Goal: Information Seeking & Learning: Learn about a topic

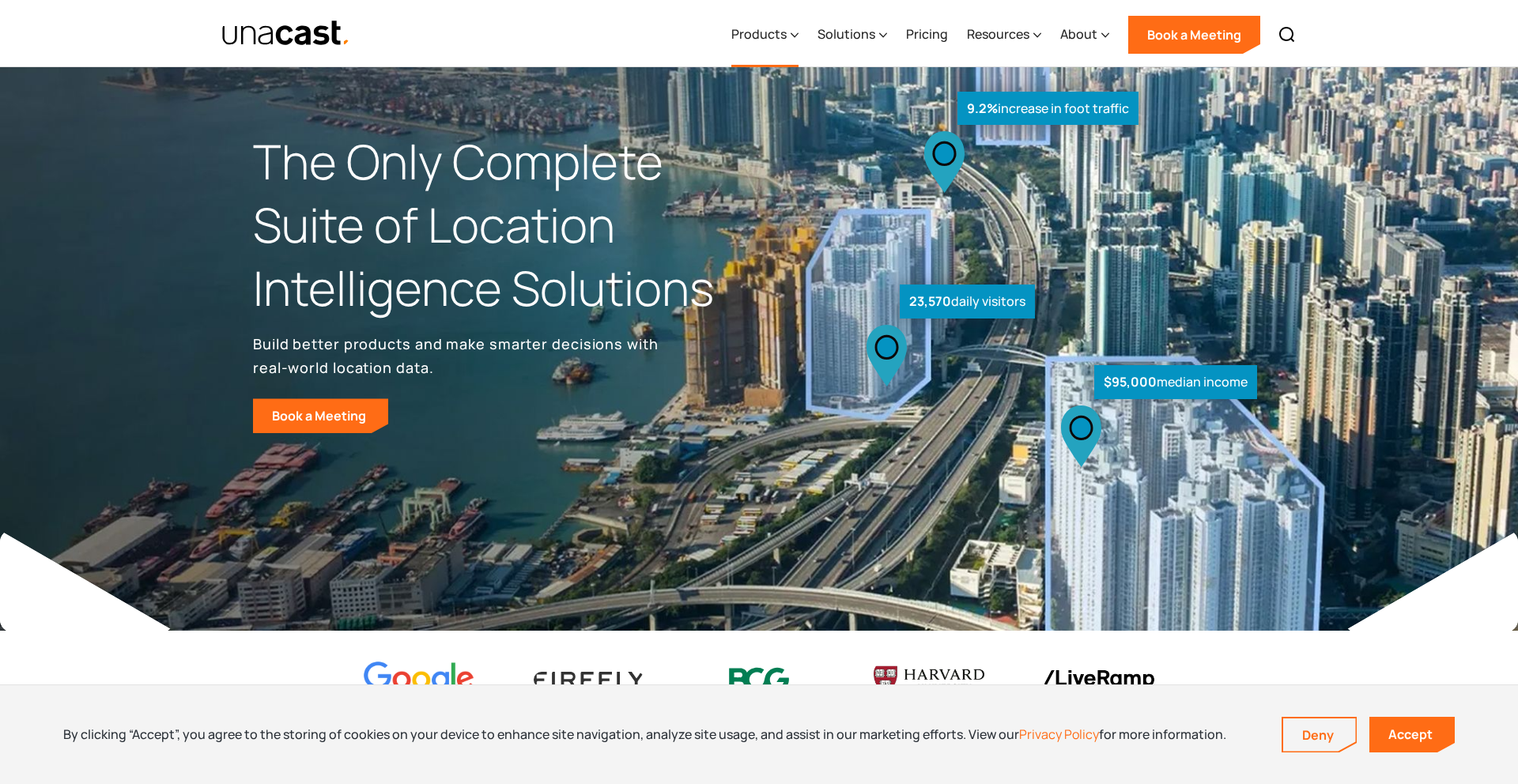
click at [779, 37] on div "Products" at bounding box center [759, 34] width 56 height 19
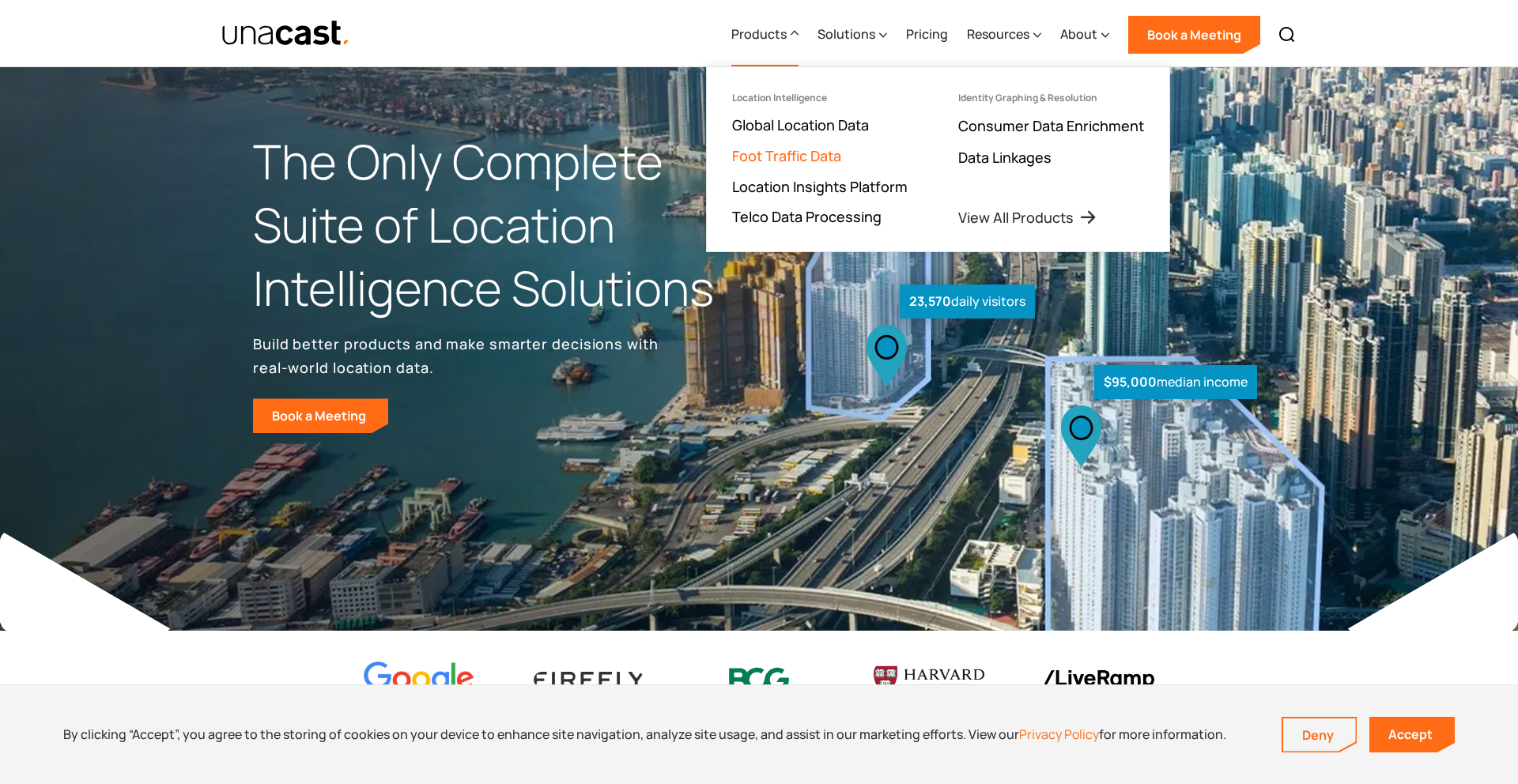
click at [797, 156] on link "Foot Traffic Data" at bounding box center [786, 156] width 109 height 19
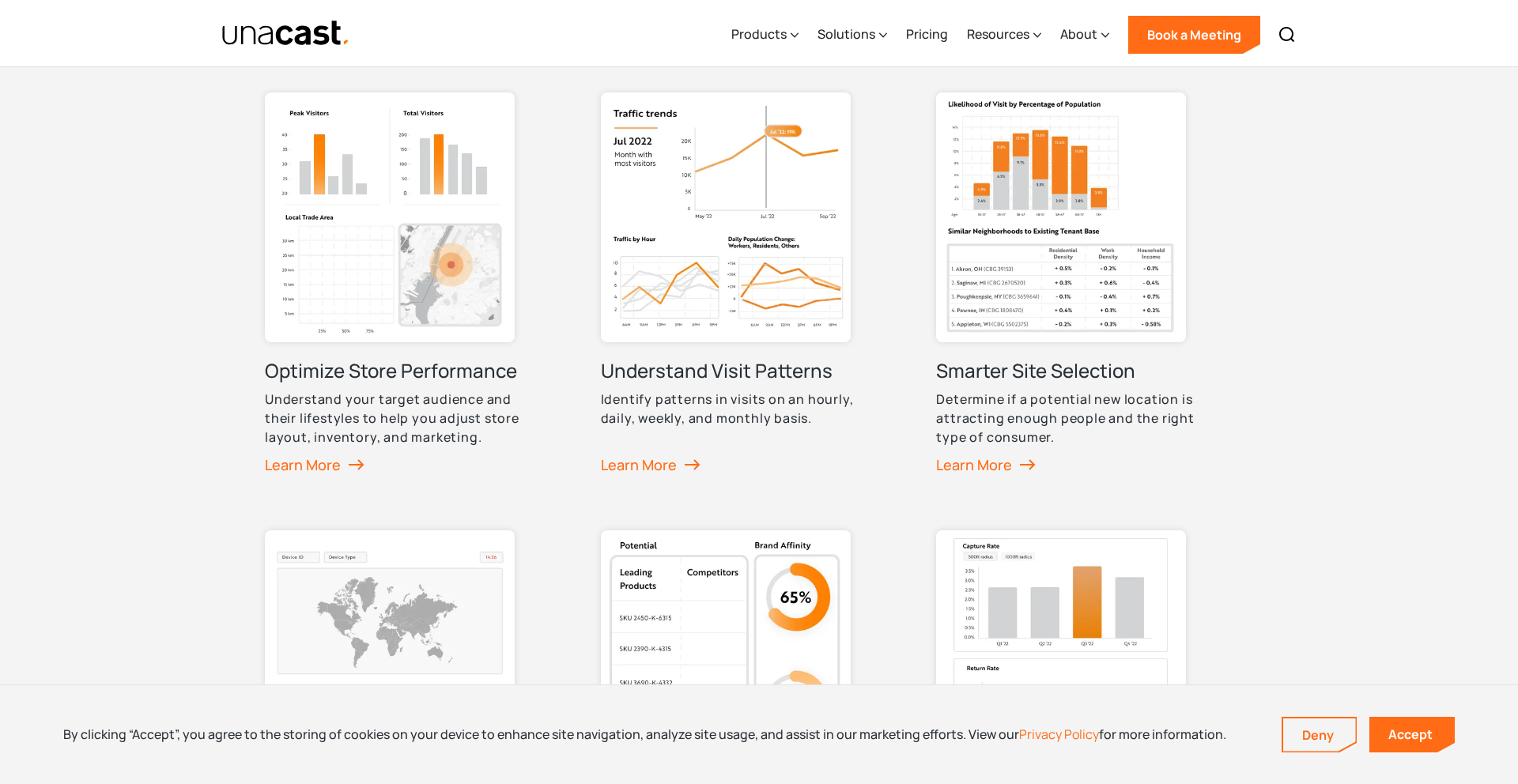
scroll to position [817, 0]
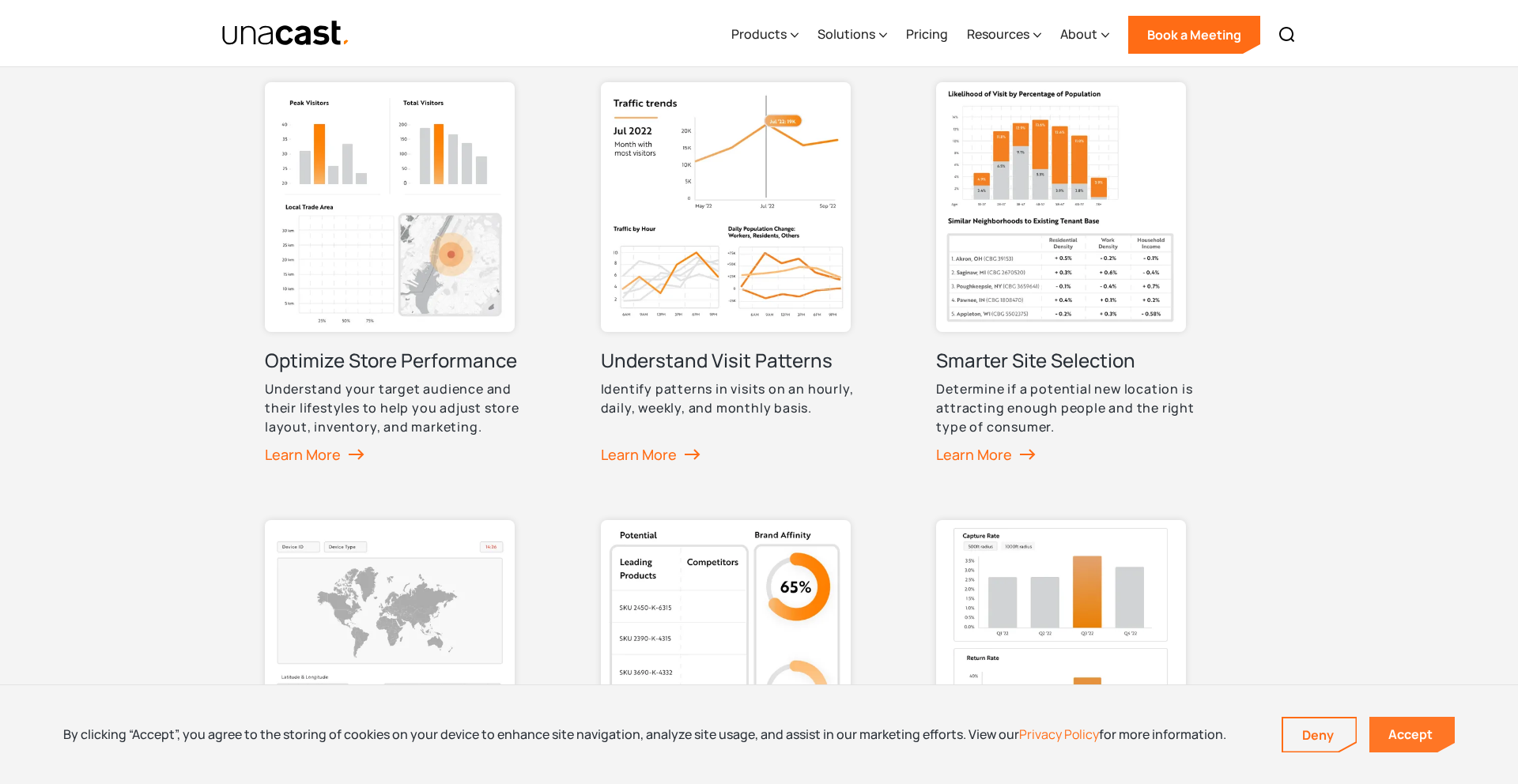
click at [1398, 731] on link "Accept" at bounding box center [1412, 735] width 86 height 36
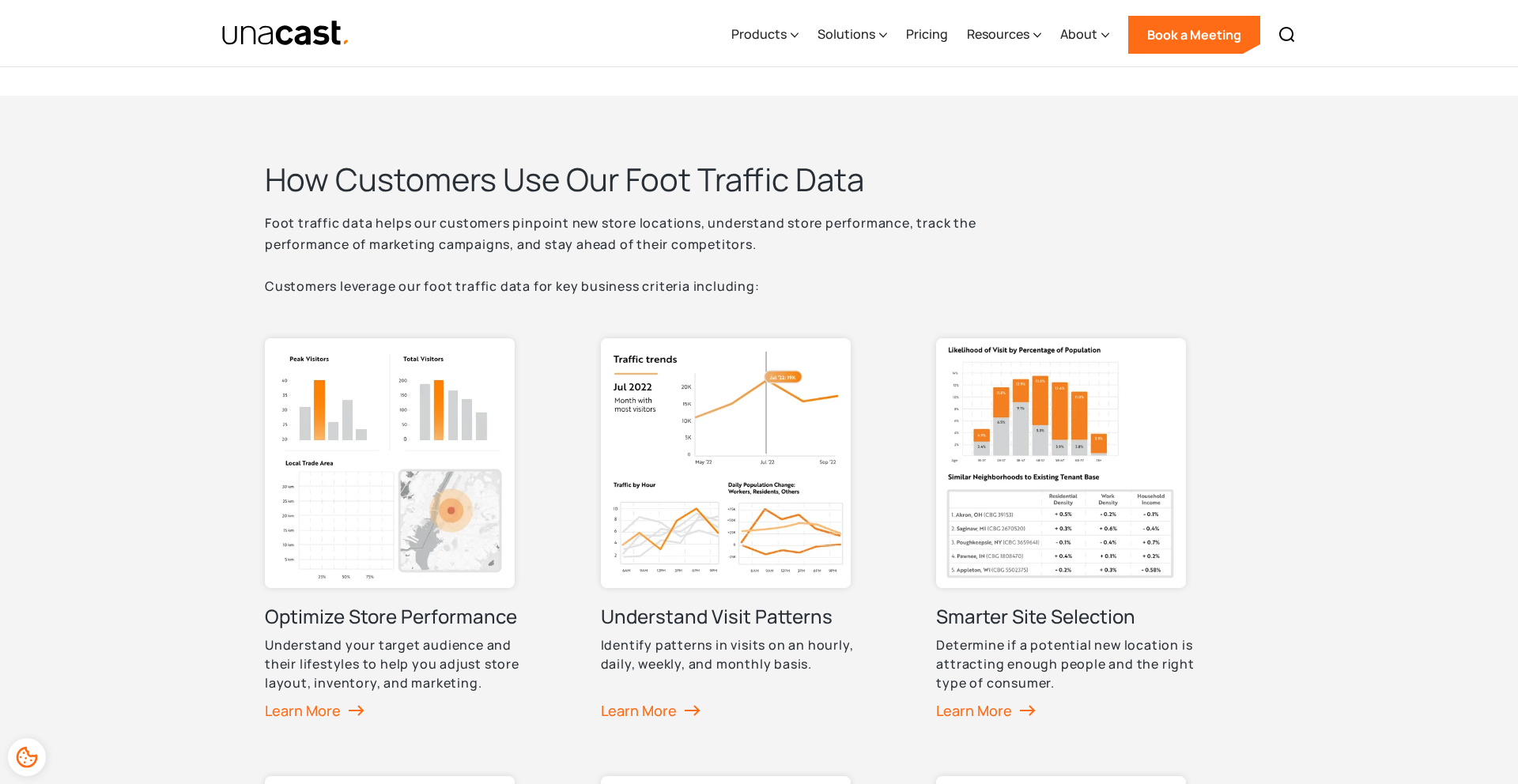
scroll to position [0, 0]
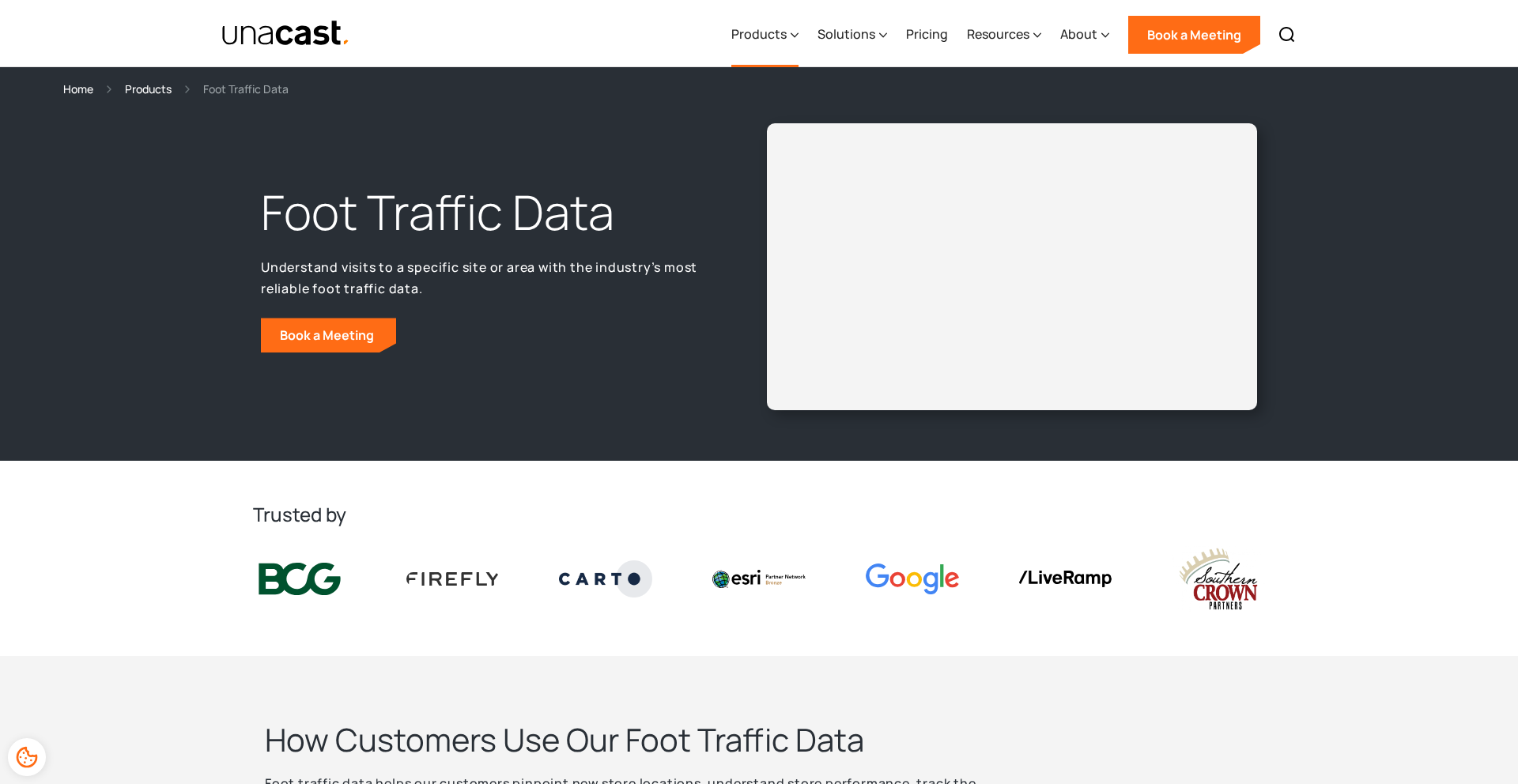
click at [797, 34] on icon at bounding box center [794, 35] width 8 height 17
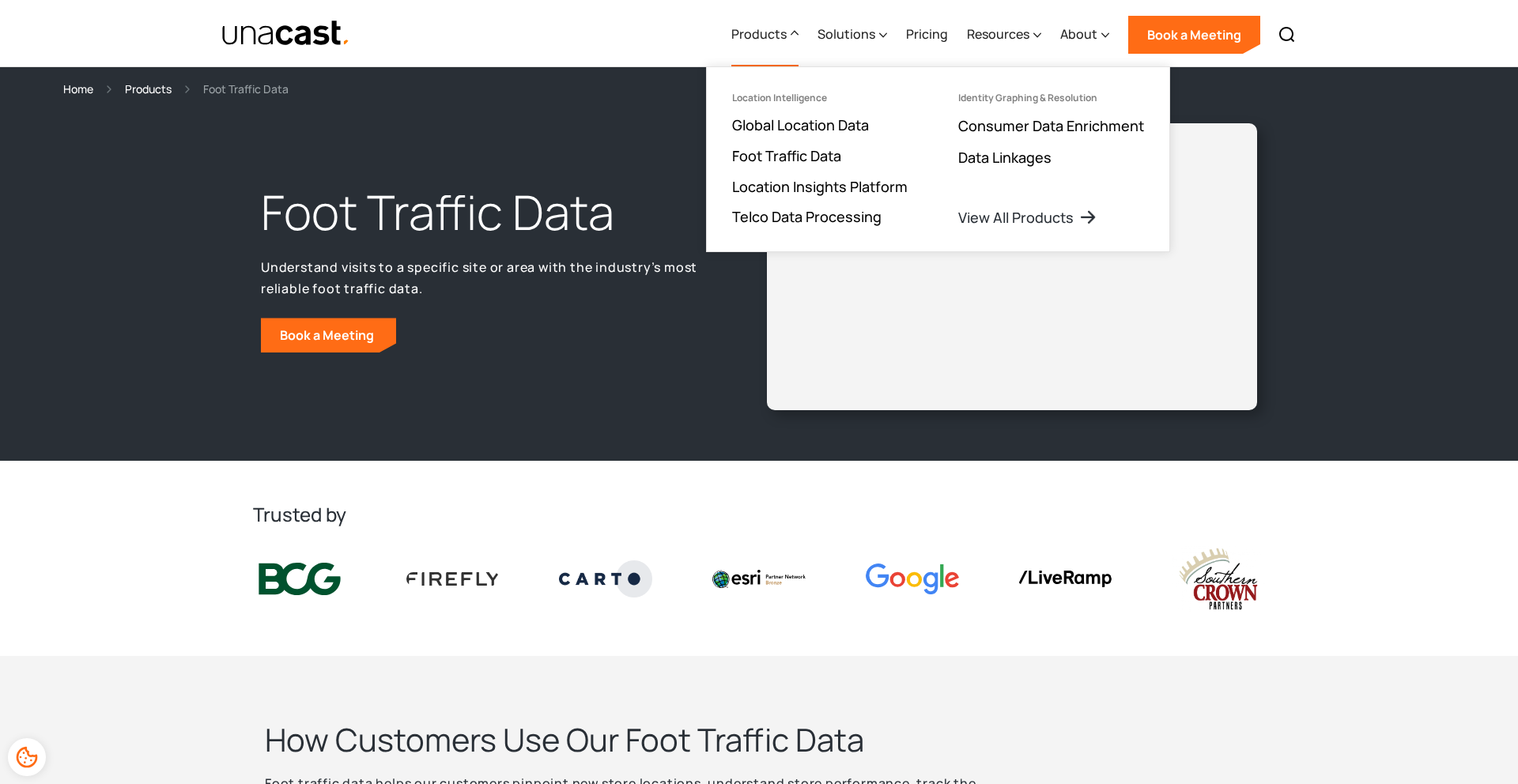
click at [797, 35] on icon at bounding box center [794, 33] width 8 height 17
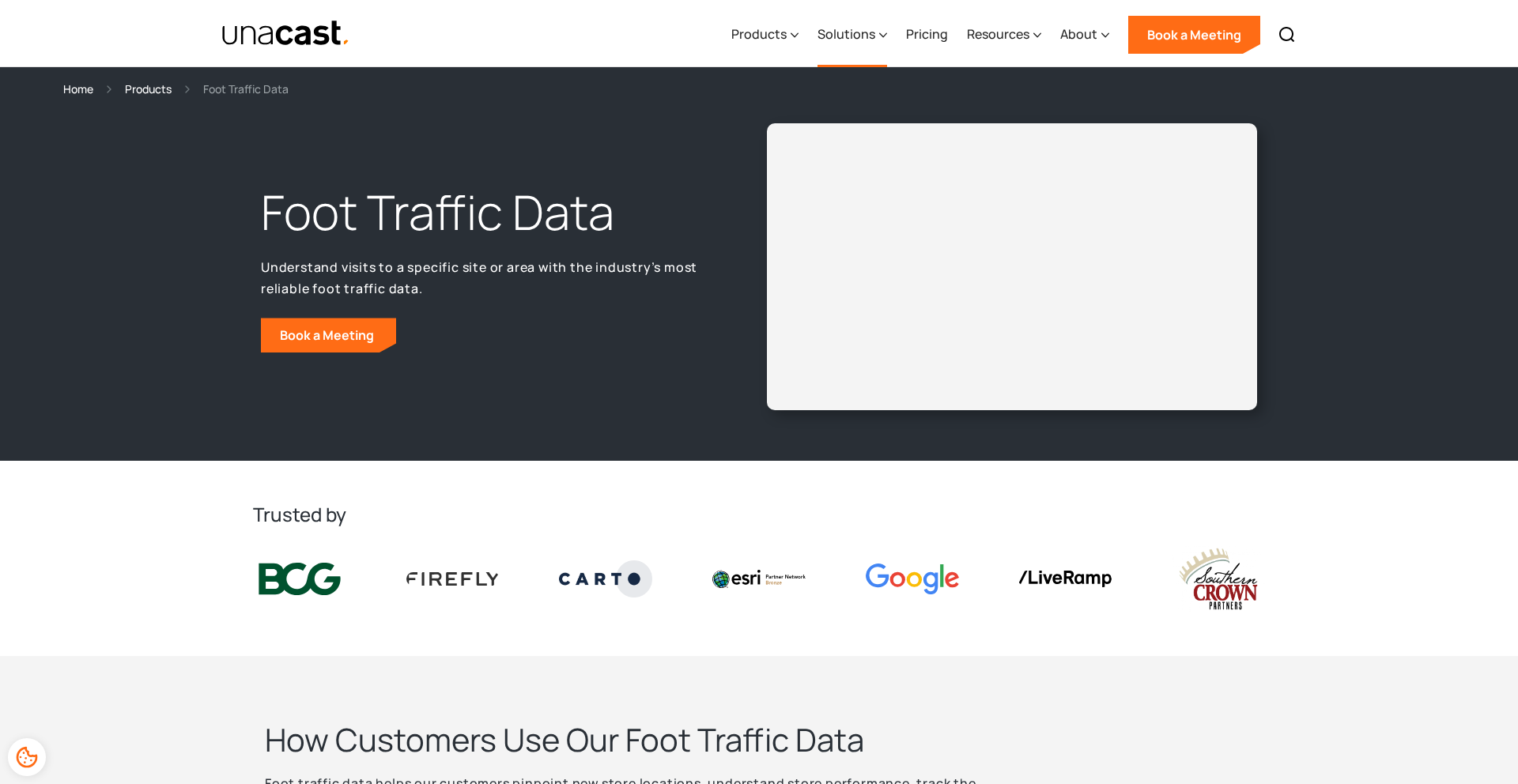
click at [886, 34] on icon at bounding box center [883, 35] width 7 height 4
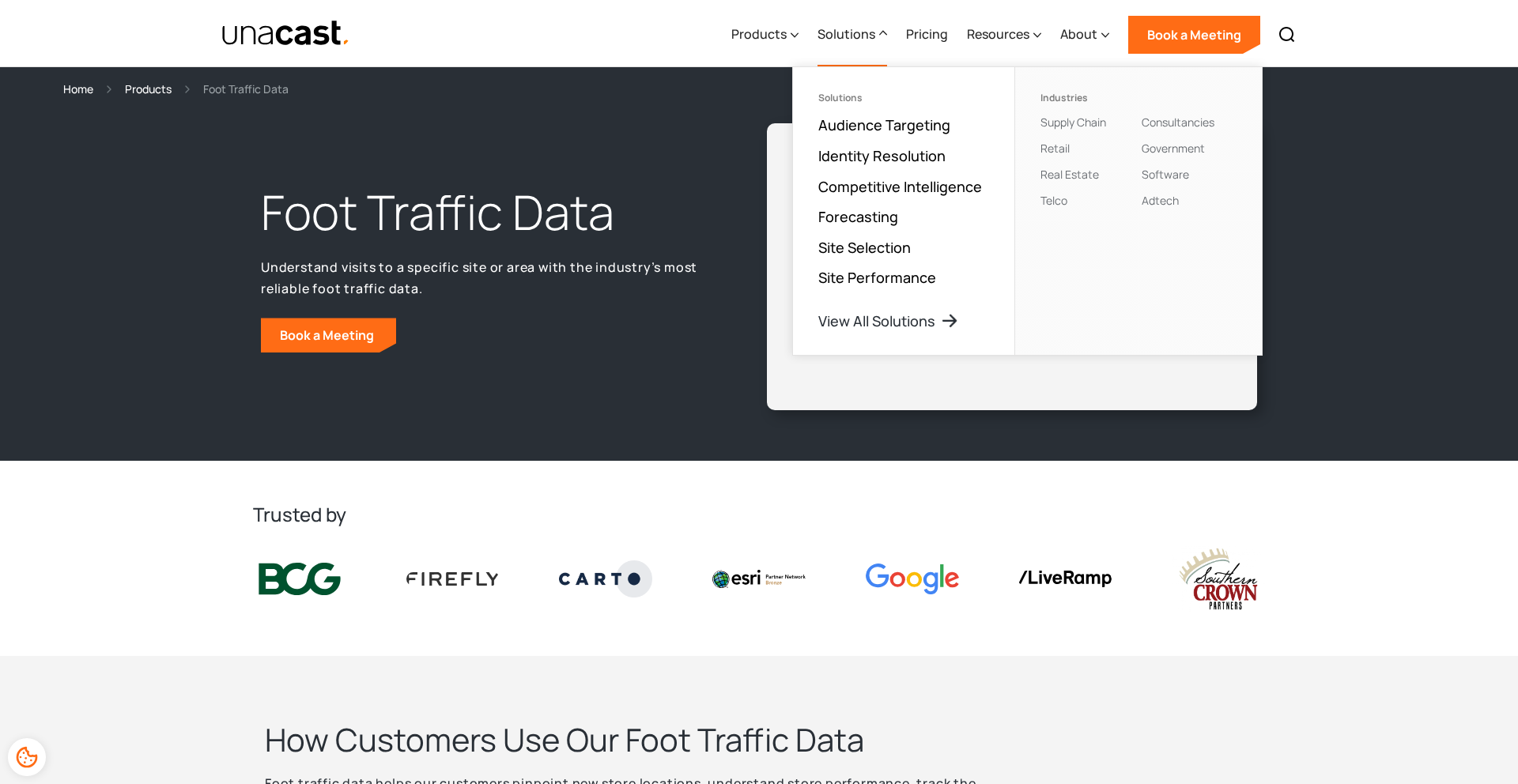
click at [886, 34] on icon at bounding box center [883, 33] width 8 height 17
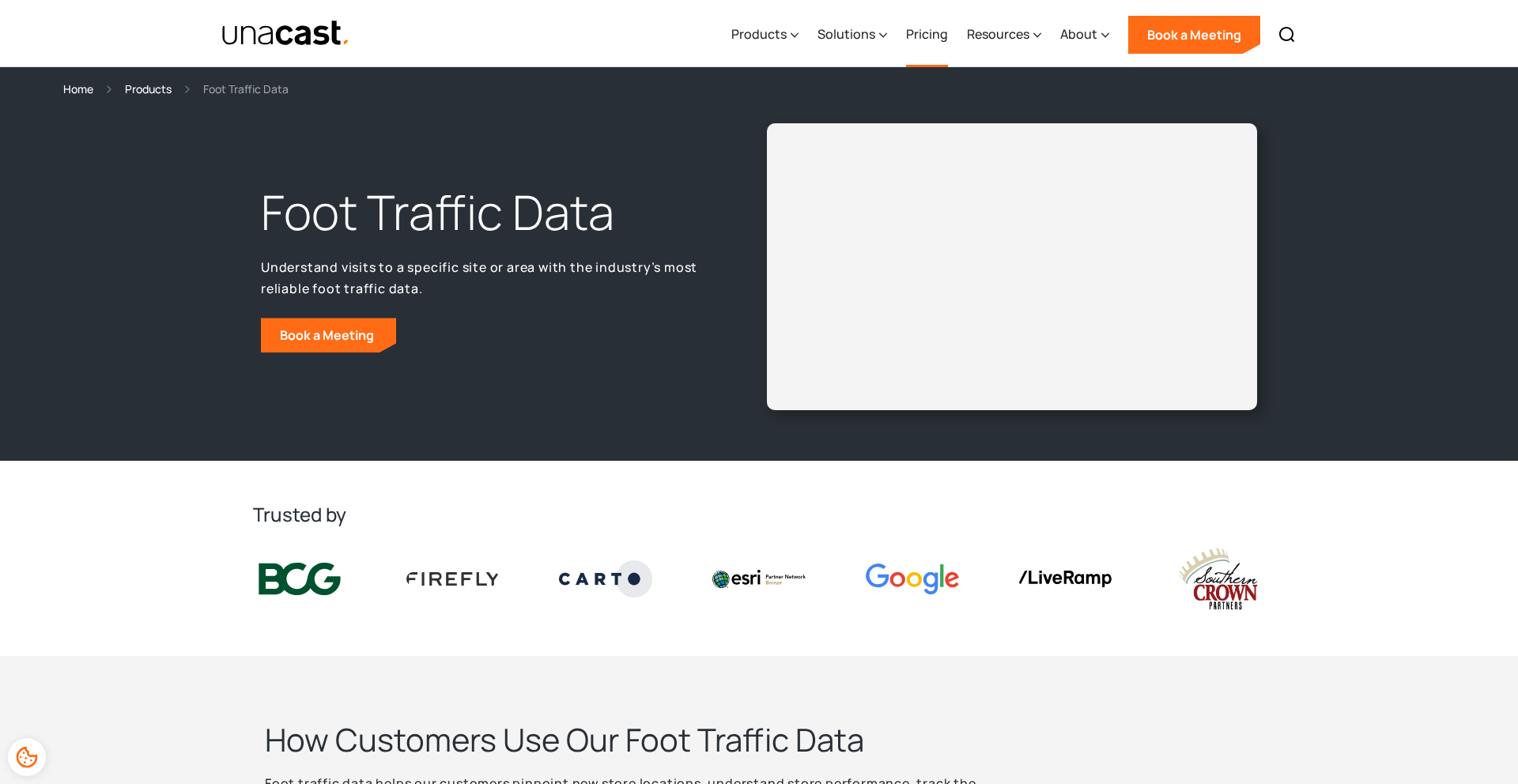
click at [931, 33] on link "Pricing" at bounding box center [927, 35] width 42 height 65
